Goal: Task Accomplishment & Management: Manage account settings

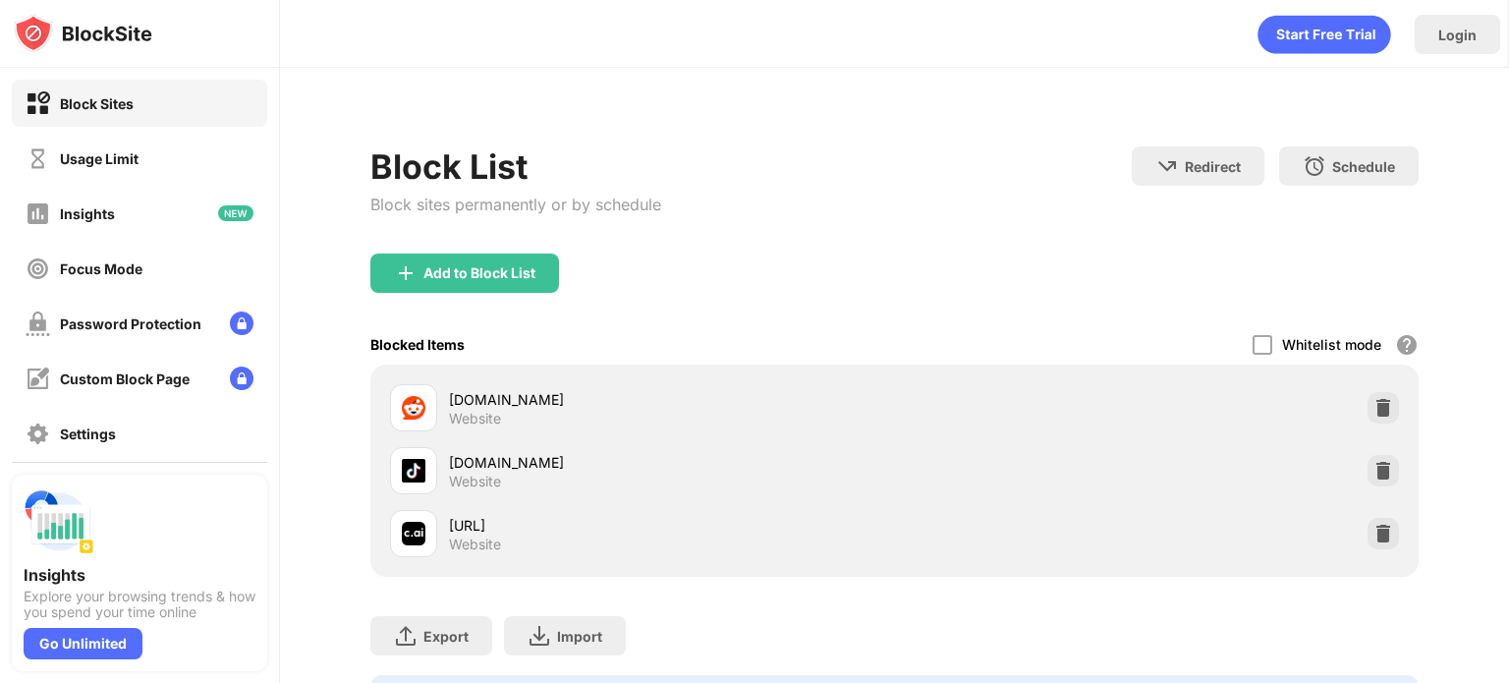
click at [1350, 467] on div "[DOMAIN_NAME] Website" at bounding box center [894, 470] width 1025 height 63
click at [1373, 467] on img at bounding box center [1383, 471] width 20 height 20
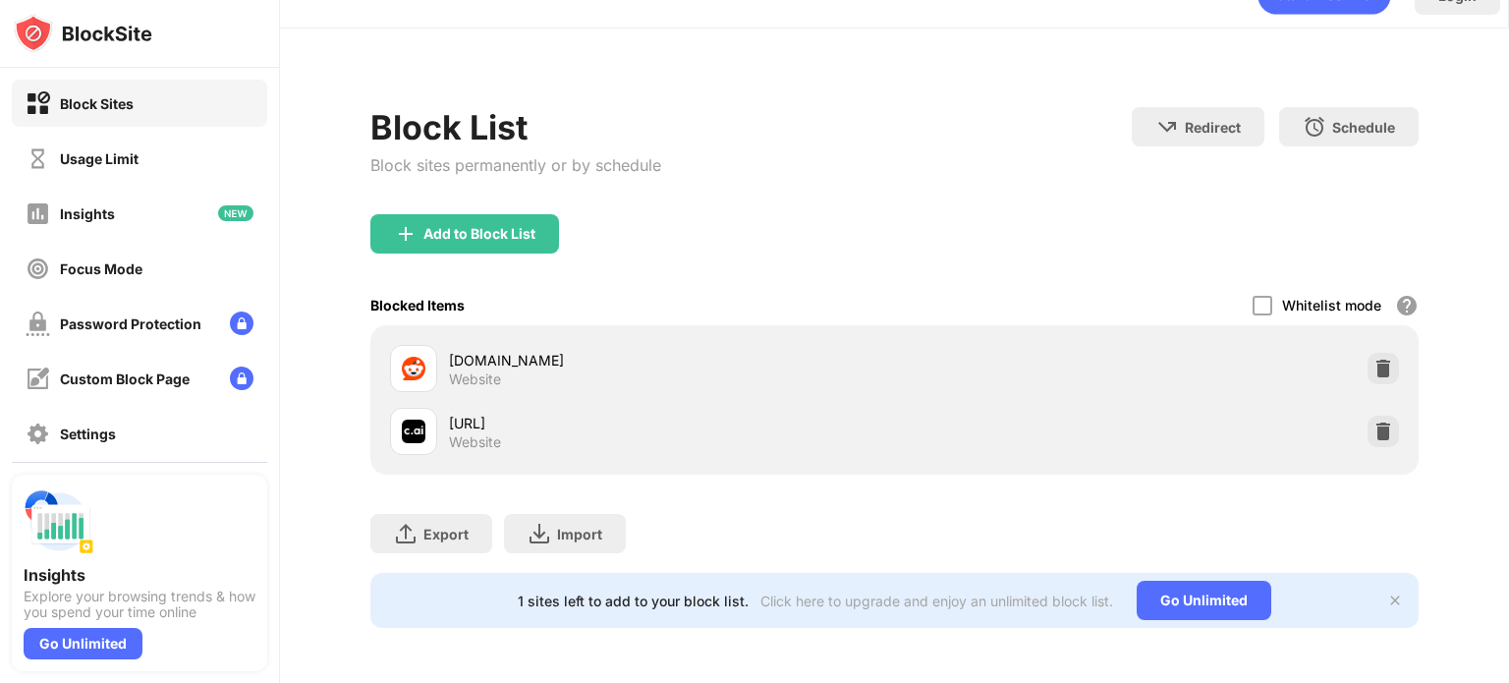
scroll to position [0, 7]
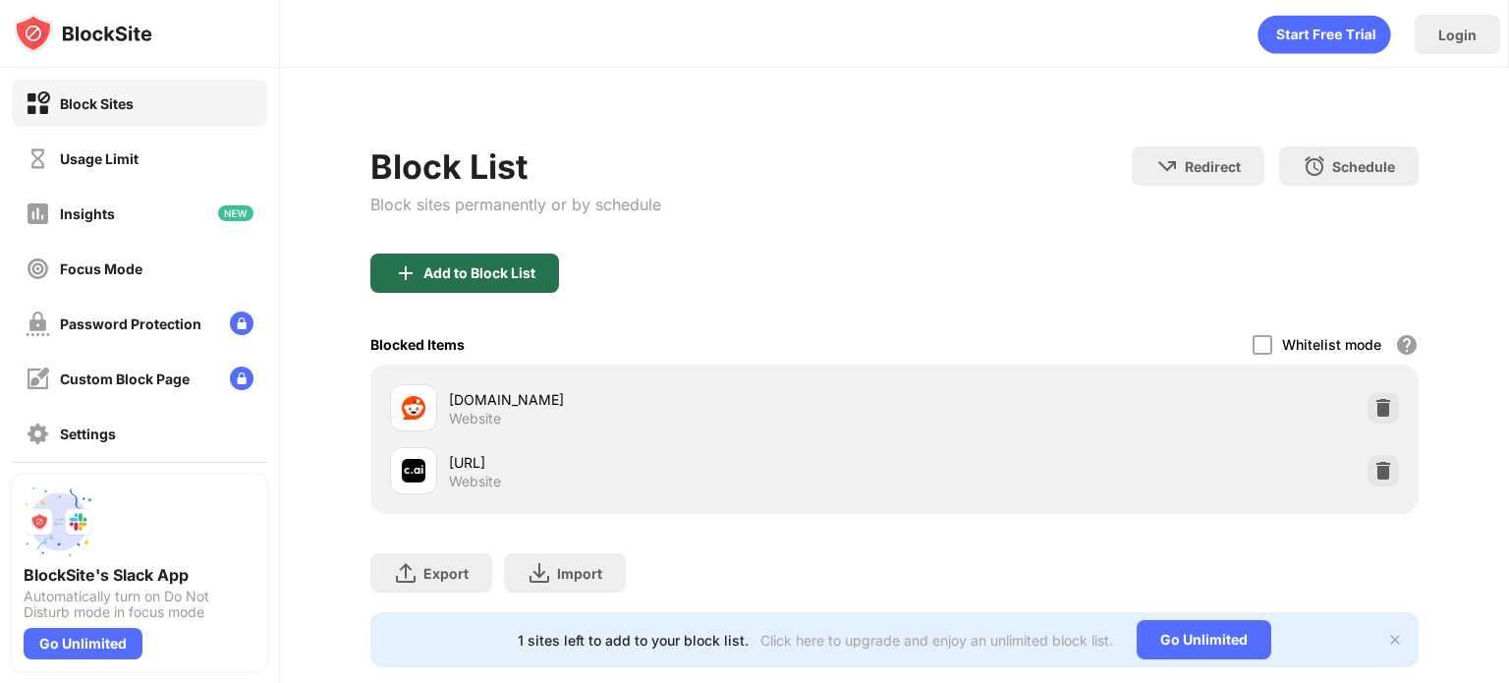
click at [494, 286] on div "Add to Block List" at bounding box center [464, 272] width 189 height 39
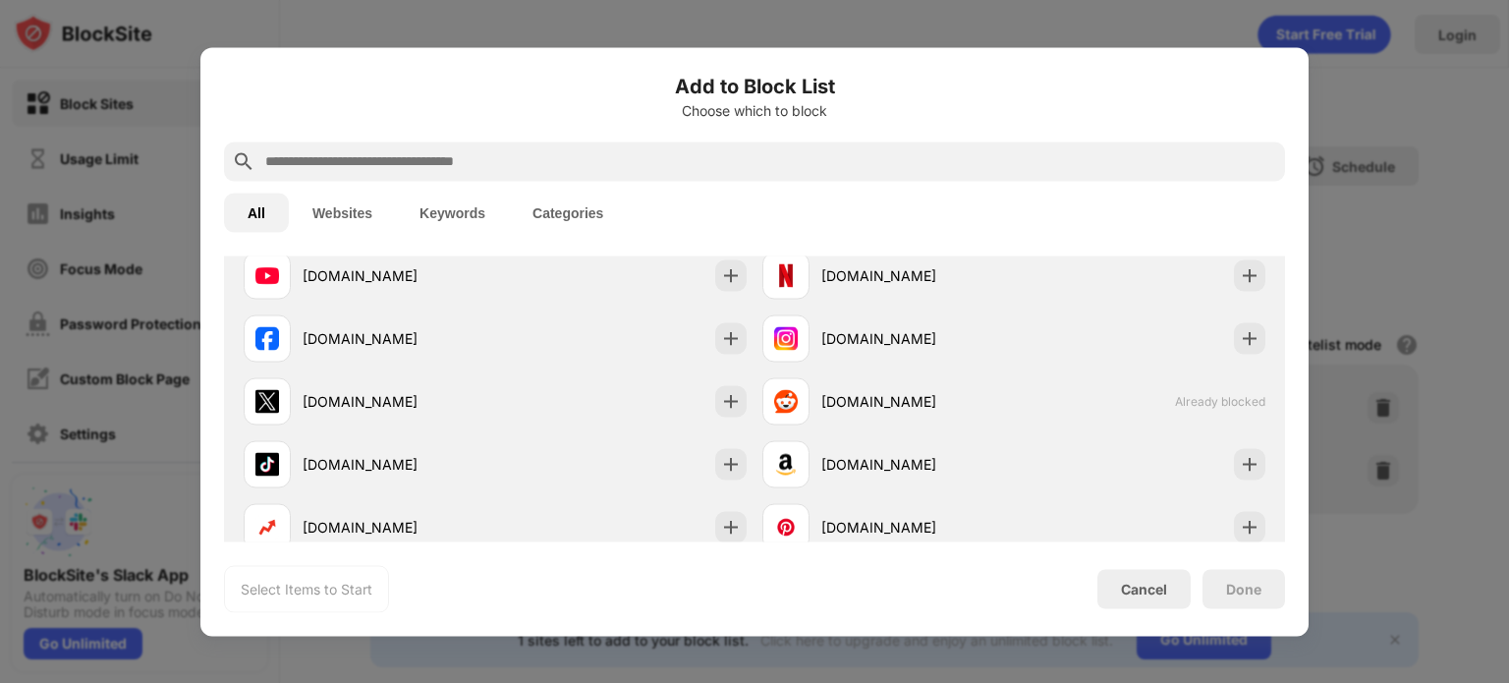
scroll to position [360, 0]
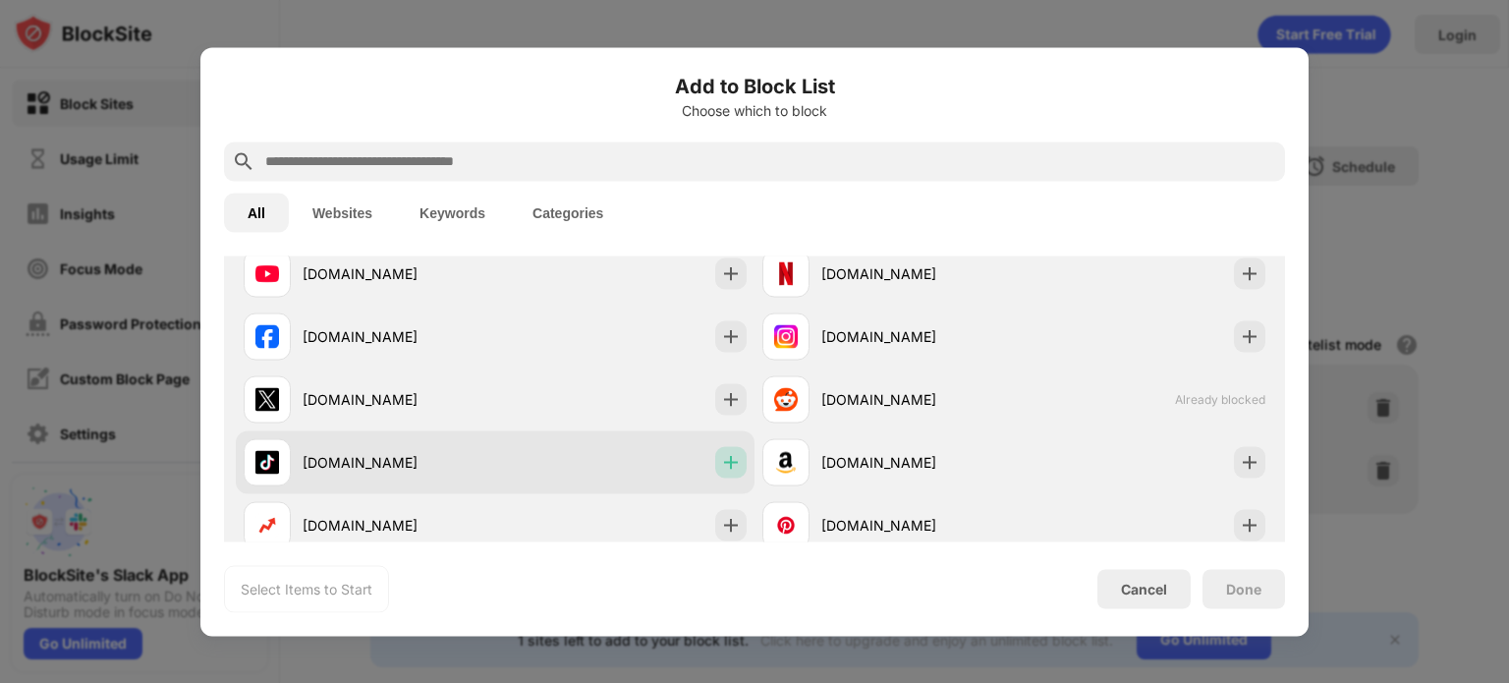
click at [715, 446] on div at bounding box center [730, 461] width 31 height 31
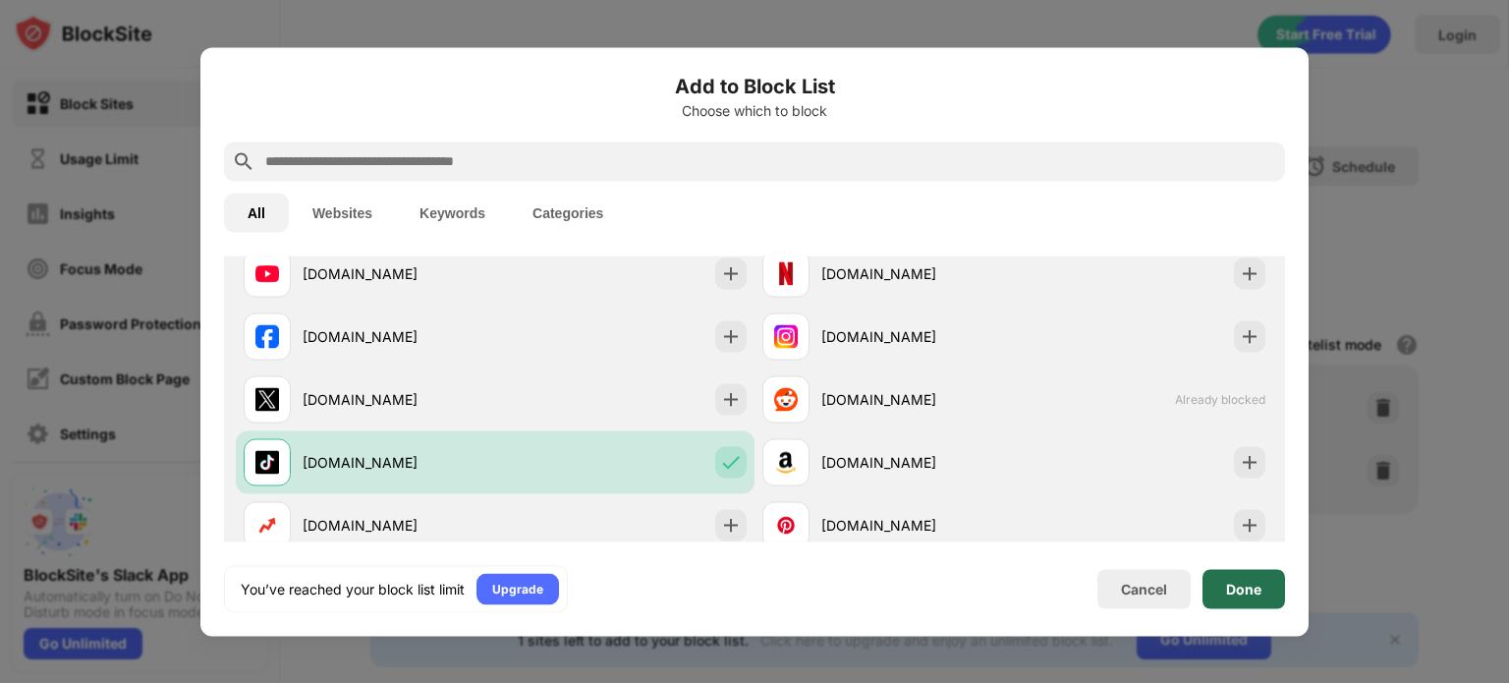
click at [1228, 593] on div "Done" at bounding box center [1243, 589] width 35 height 16
